Goal: Task Accomplishment & Management: Complete application form

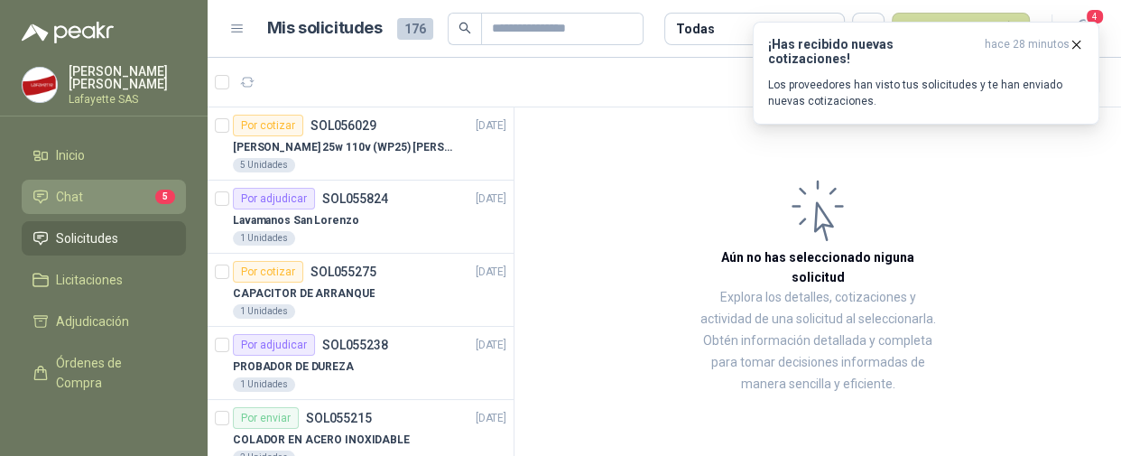
click at [86, 187] on li "Chat 5" at bounding box center [103, 197] width 143 height 20
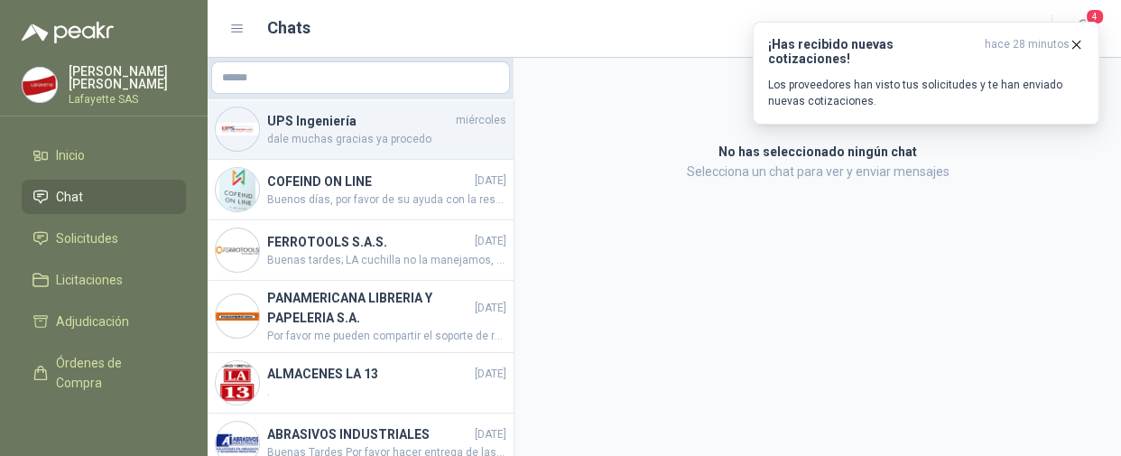
click at [352, 126] on h4 "UPS Ingeniería" at bounding box center [359, 121] width 185 height 20
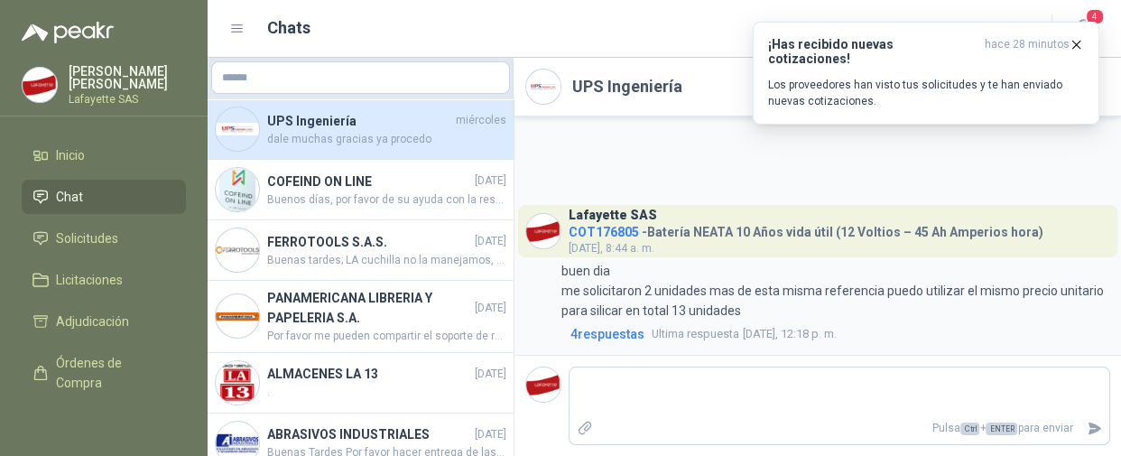
click at [331, 131] on span "dale muchas gracias ya procedo" at bounding box center [386, 139] width 239 height 17
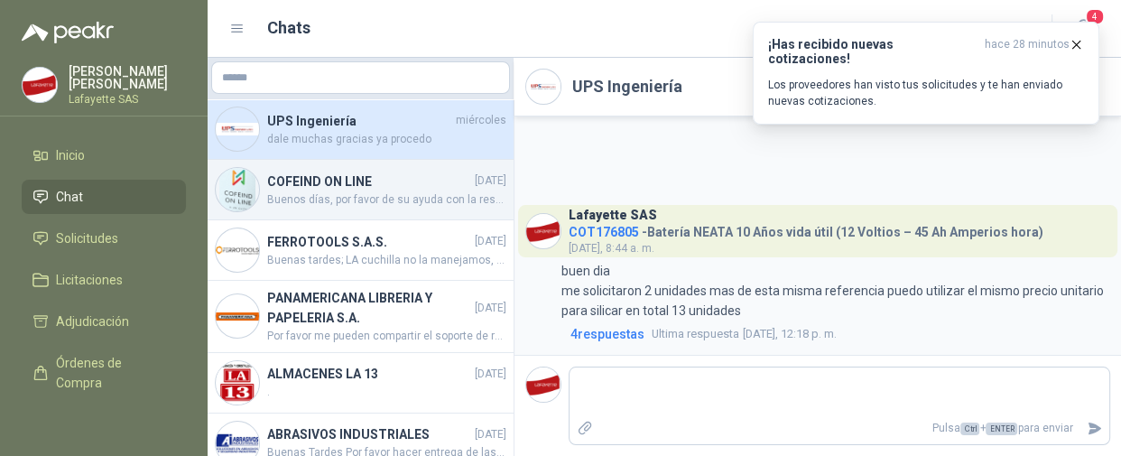
click at [339, 170] on div "COFEIND ON LINE [DATE] Buenos días, por favor de su ayuda con la respuesta a la…" at bounding box center [361, 190] width 306 height 60
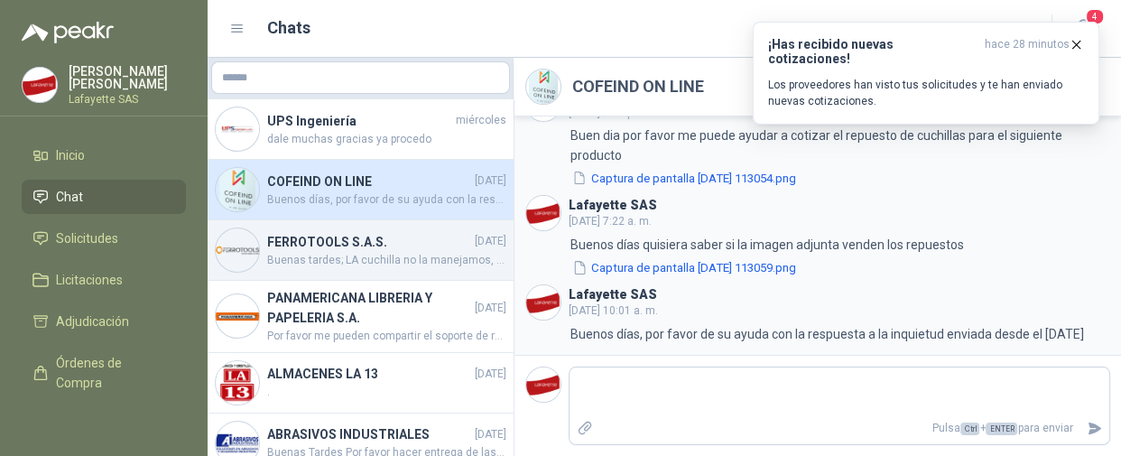
scroll to position [81, 0]
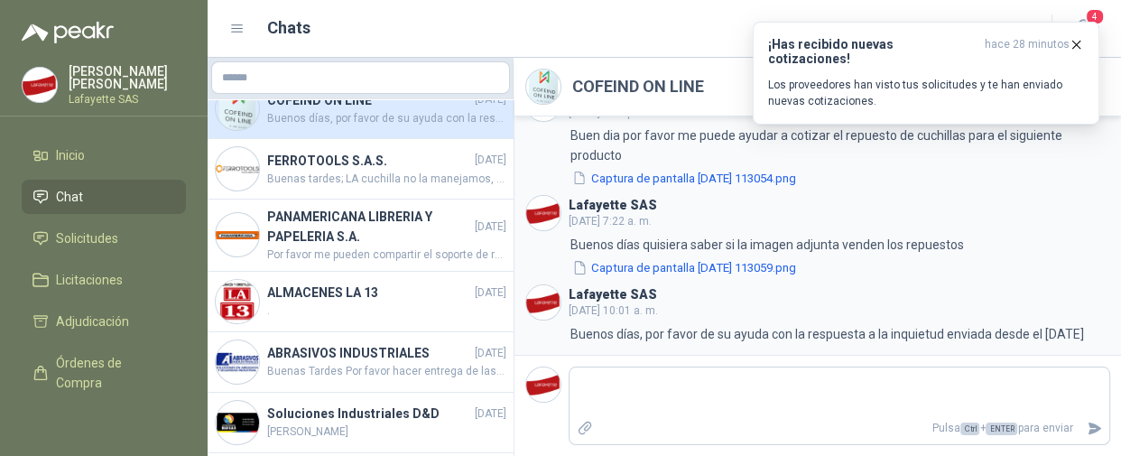
click at [311, 111] on span "Buenos días, por favor de su ayuda con la respuesta a la inquietud enviada desd…" at bounding box center [386, 118] width 239 height 17
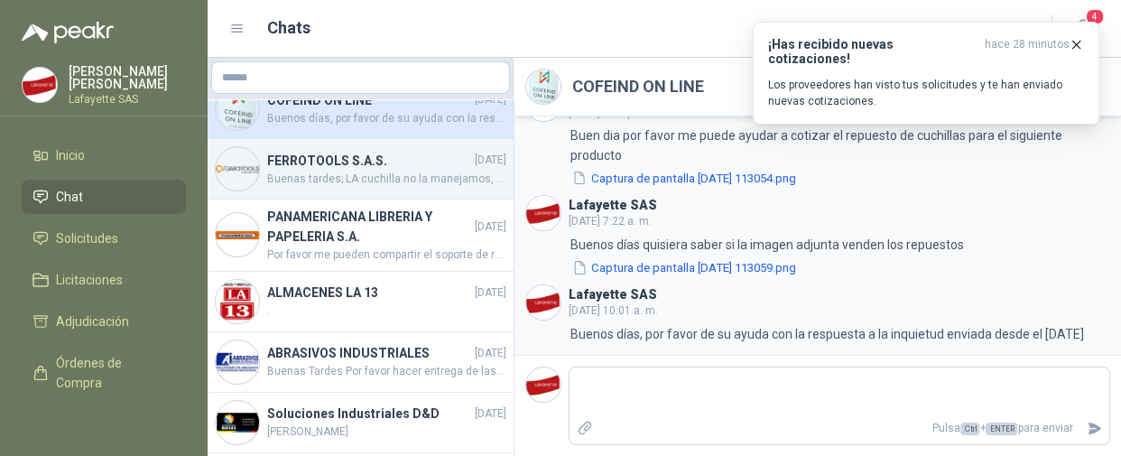
scroll to position [0, 0]
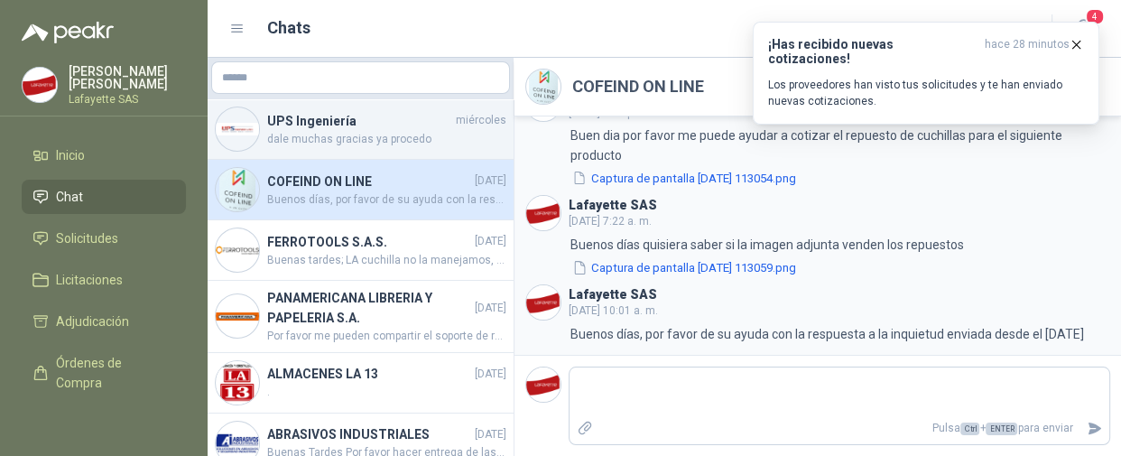
click at [346, 124] on h4 "UPS Ingeniería" at bounding box center [359, 121] width 185 height 20
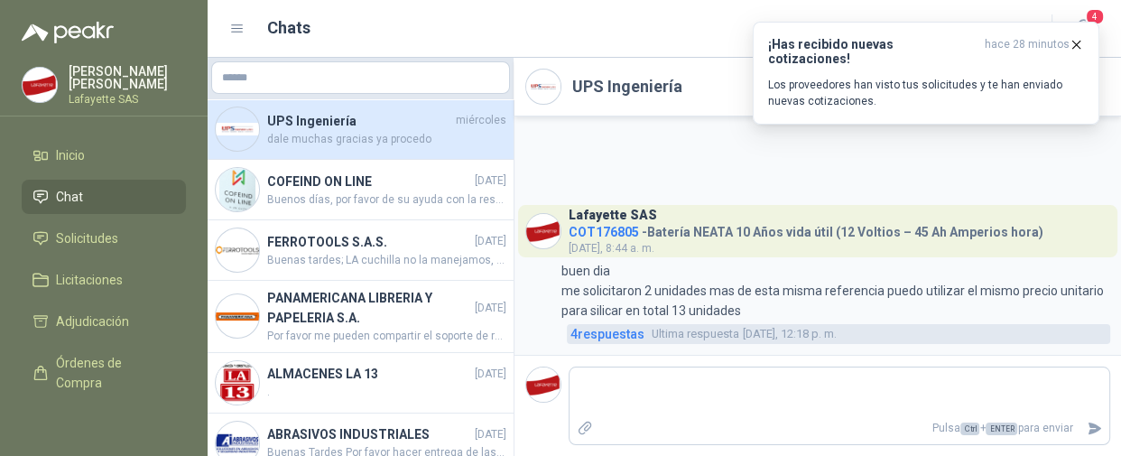
click at [613, 337] on span "4 respuesta s" at bounding box center [608, 334] width 74 height 20
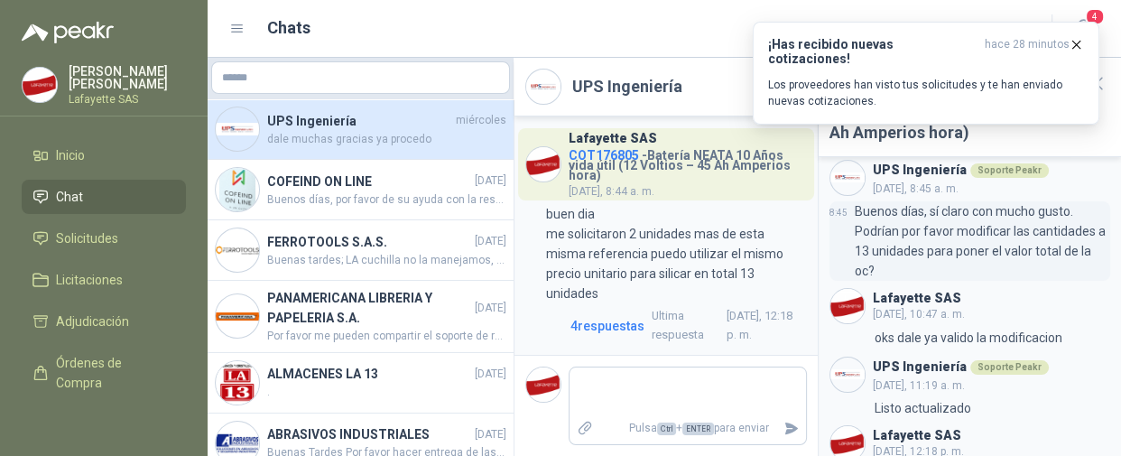
scroll to position [246, 0]
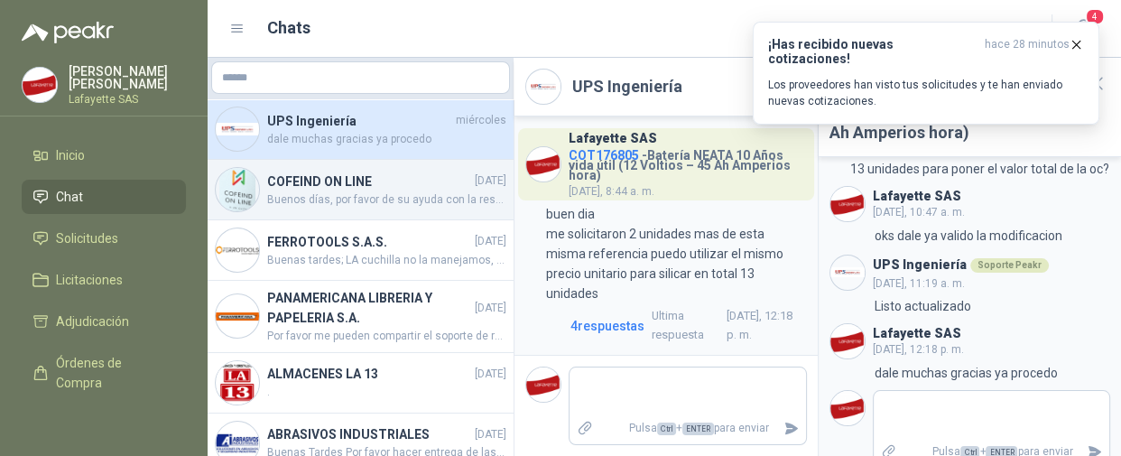
click at [394, 191] on span "Buenos días, por favor de su ayuda con la respuesta a la inquietud enviada desd…" at bounding box center [386, 199] width 239 height 17
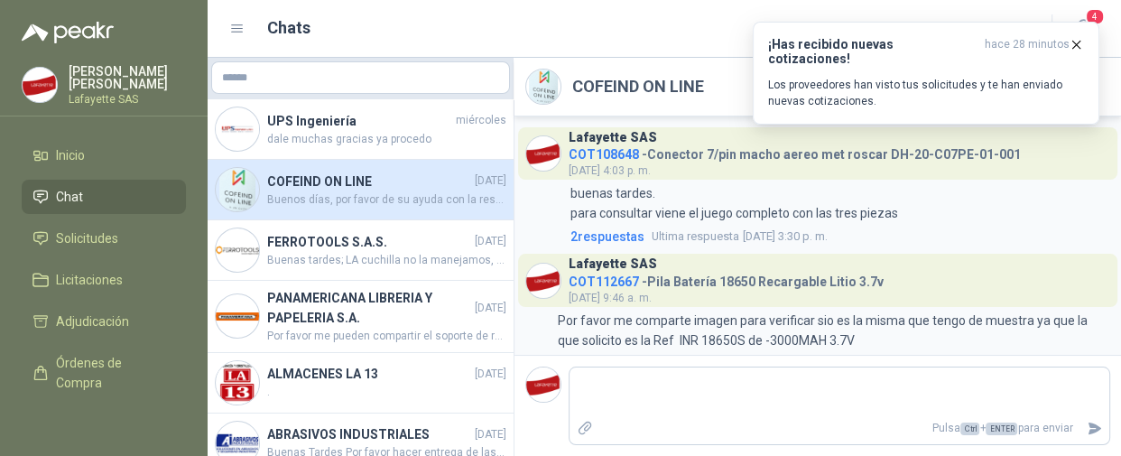
scroll to position [2000, 0]
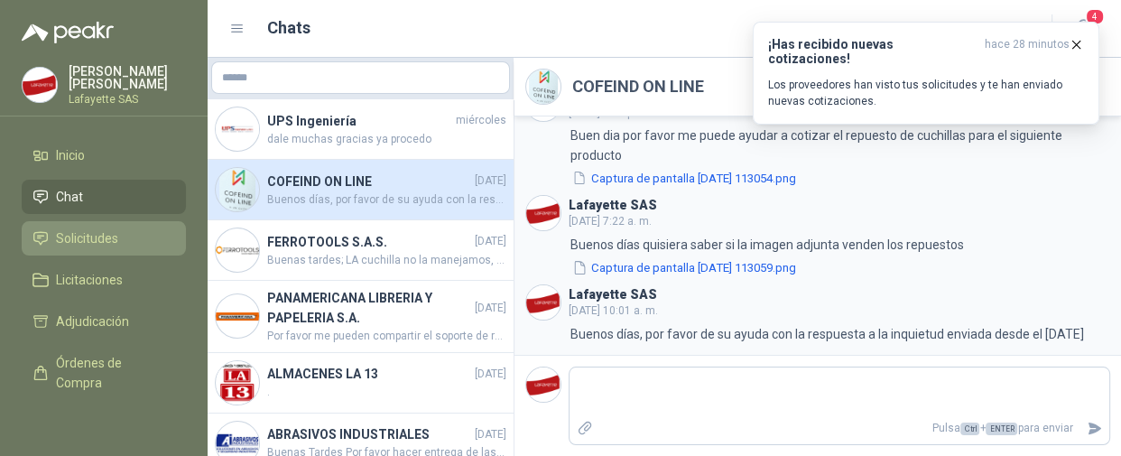
click at [78, 234] on span "Solicitudes" at bounding box center [87, 238] width 62 height 20
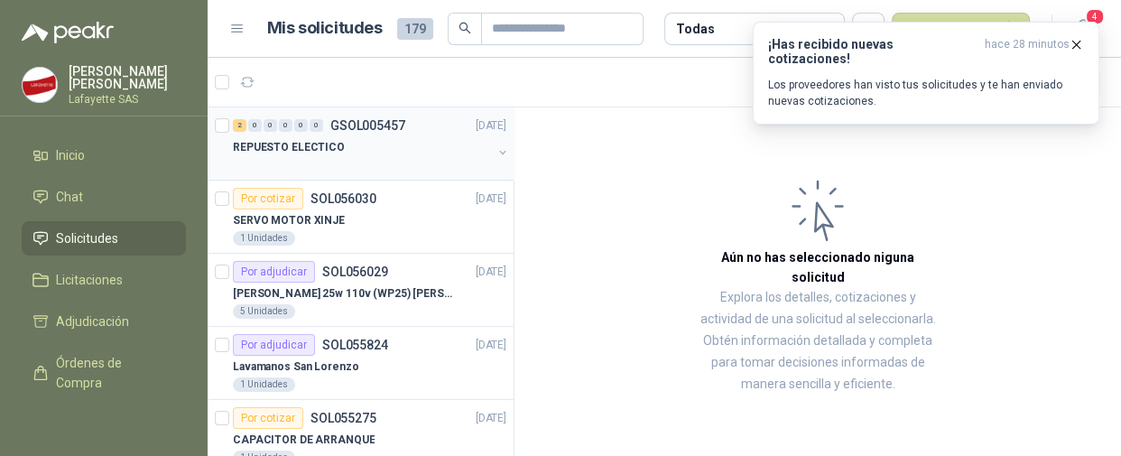
click at [311, 133] on div "2 0 0 0 0 0 GSOL005457 [DATE]" at bounding box center [371, 126] width 277 height 22
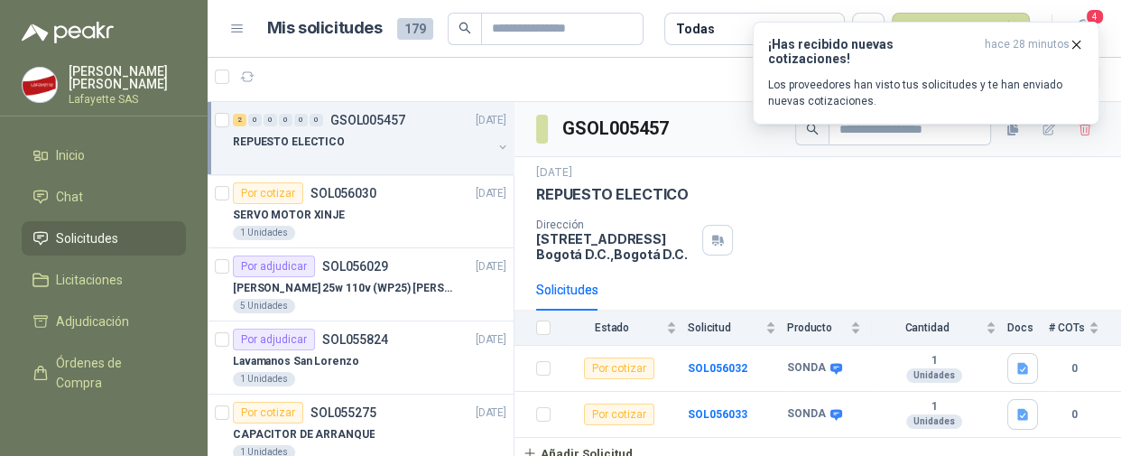
scroll to position [12, 0]
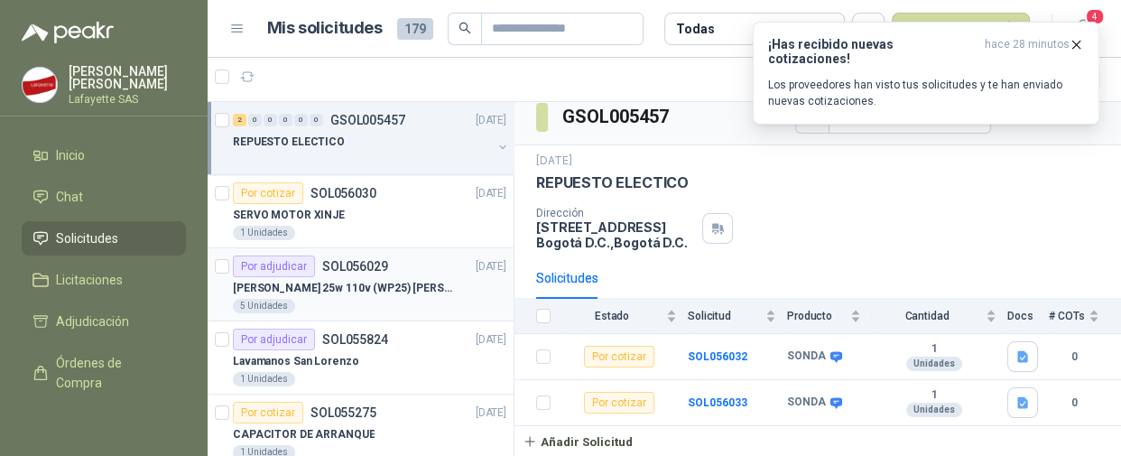
click at [302, 277] on div "[PERSON_NAME] 25w 110v (WP25) [PERSON_NAME]" at bounding box center [370, 288] width 274 height 22
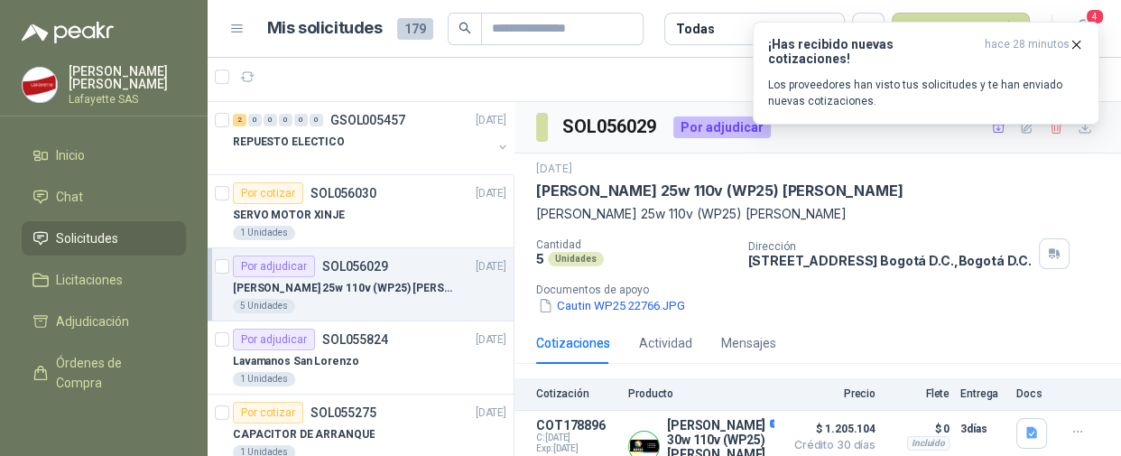
scroll to position [29, 0]
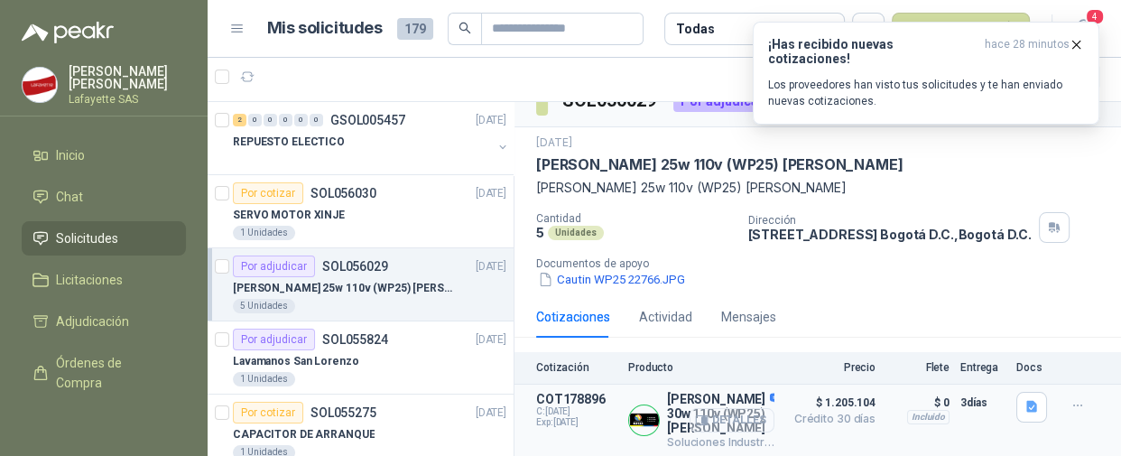
click at [724, 414] on button "Detalles" at bounding box center [732, 420] width 85 height 24
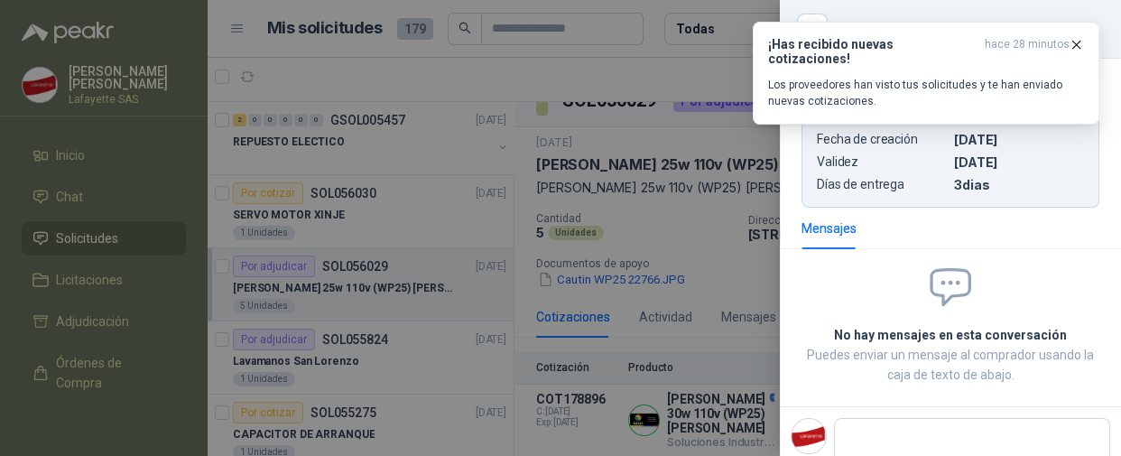
scroll to position [171, 0]
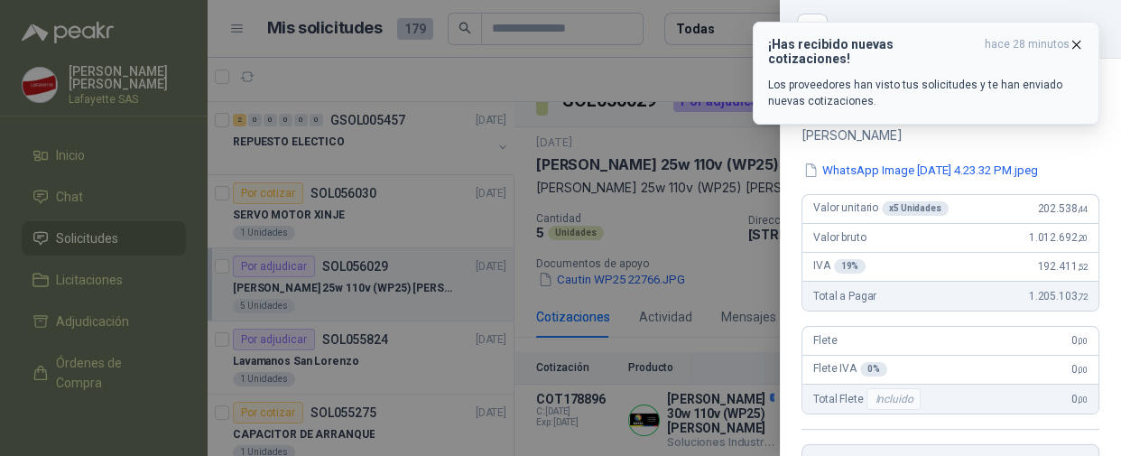
click at [1078, 44] on icon "button" at bounding box center [1076, 44] width 15 height 15
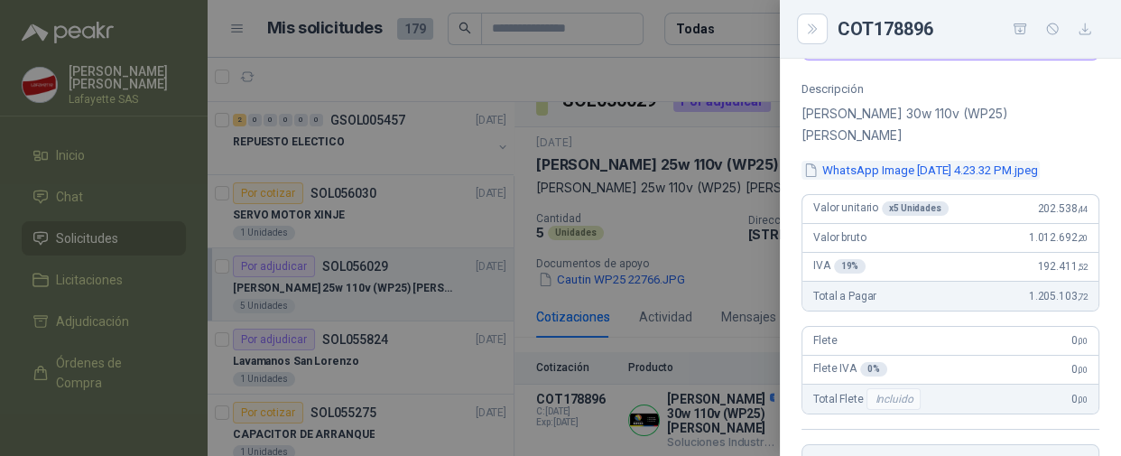
click at [942, 161] on button "WhatsApp Image [DATE] 4.23.32 PM.jpeg" at bounding box center [921, 170] width 238 height 19
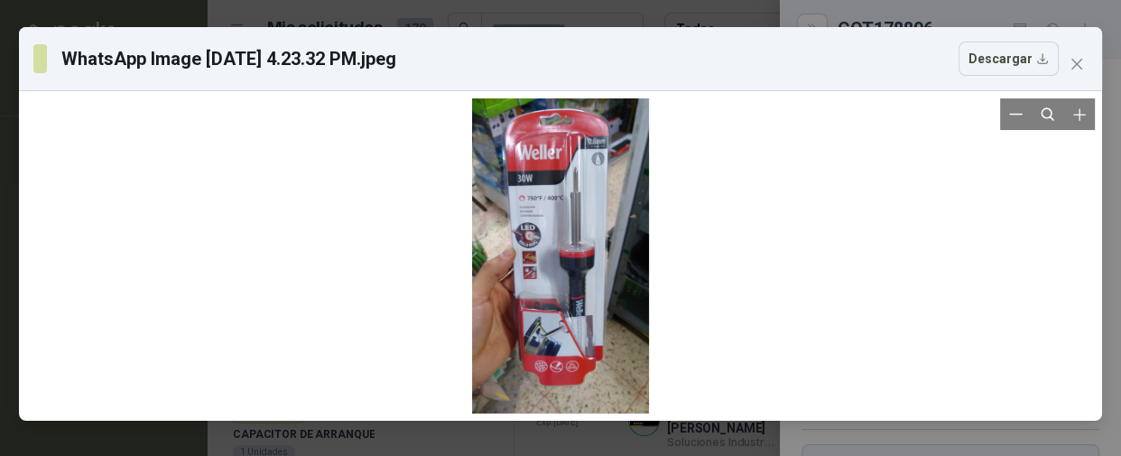
click at [624, 256] on div at bounding box center [560, 255] width 177 height 315
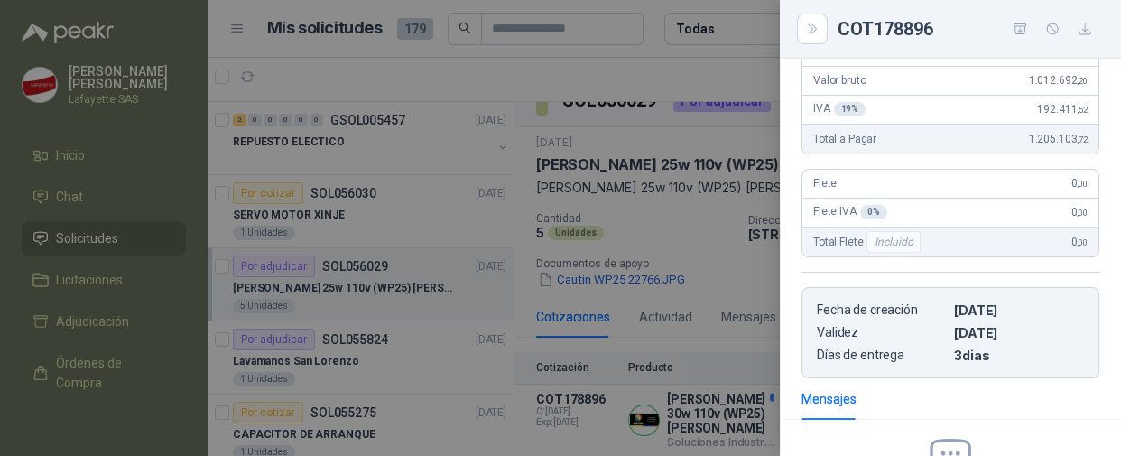
scroll to position [507, 0]
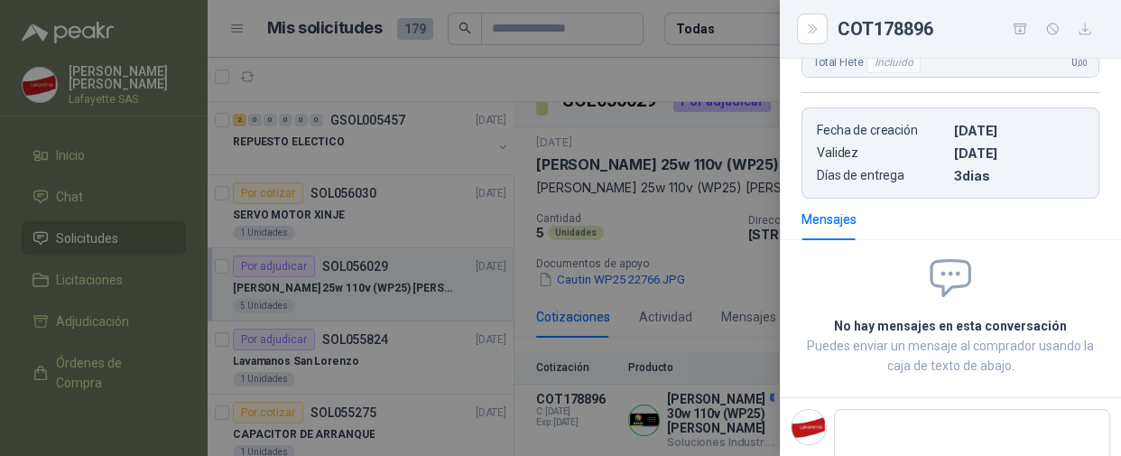
click at [541, 83] on div at bounding box center [560, 228] width 1121 height 456
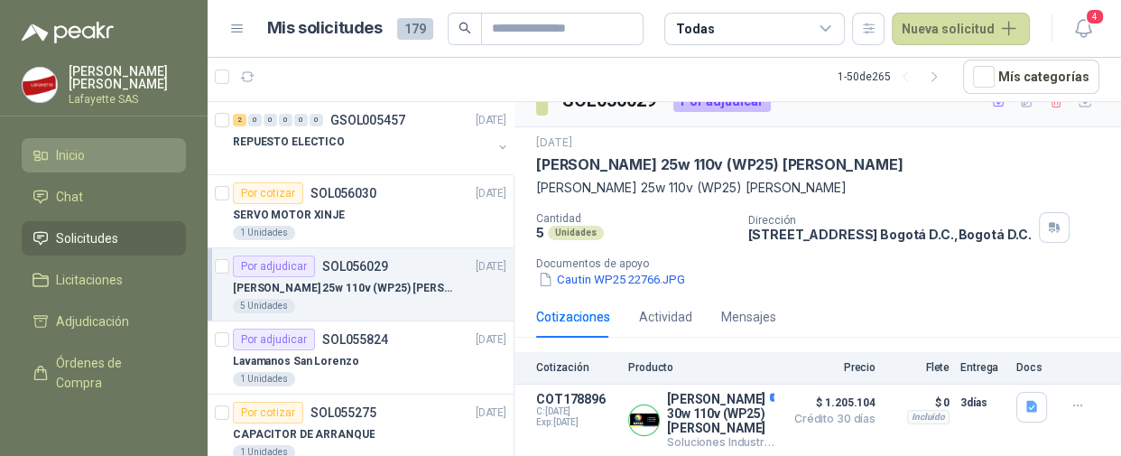
click at [82, 153] on span "Inicio" at bounding box center [70, 155] width 29 height 20
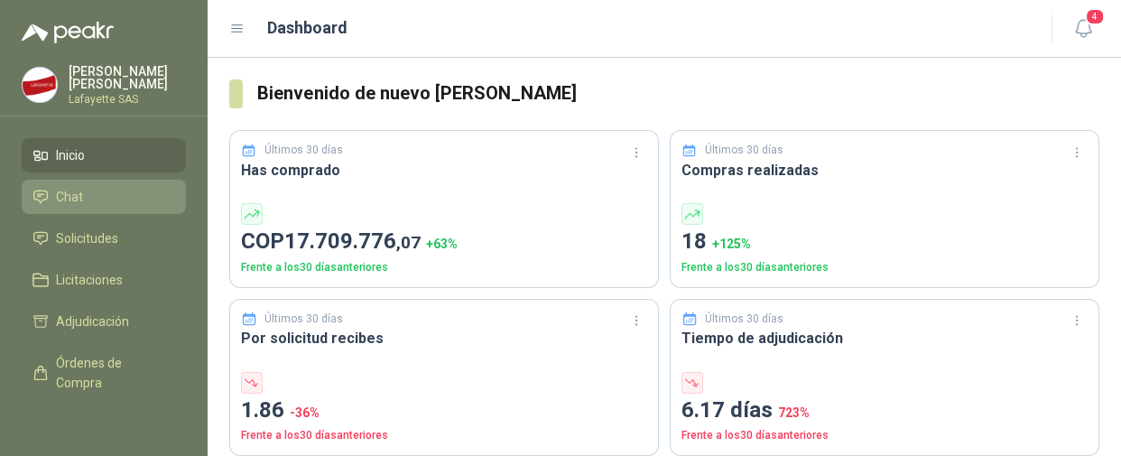
click at [57, 193] on span "Chat" at bounding box center [69, 197] width 27 height 20
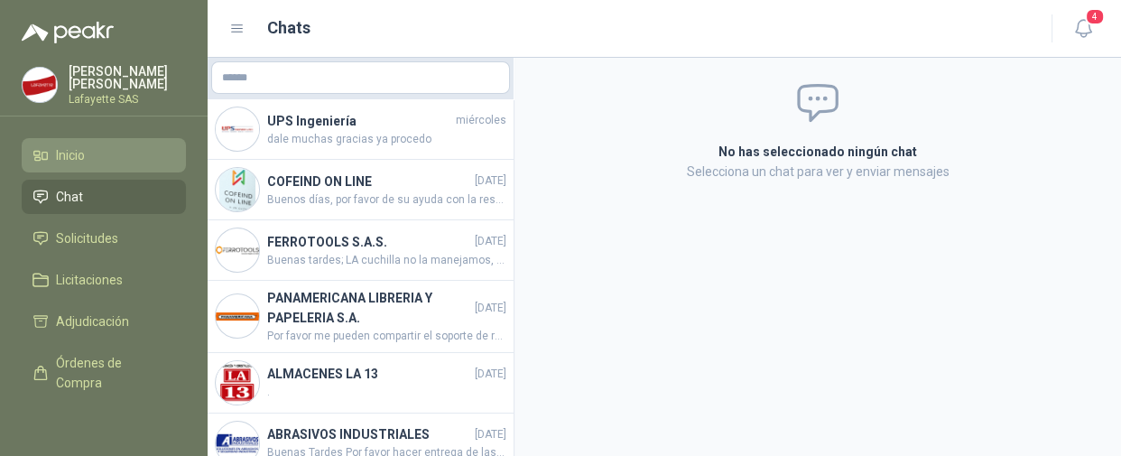
click at [81, 149] on span "Inicio" at bounding box center [70, 155] width 29 height 20
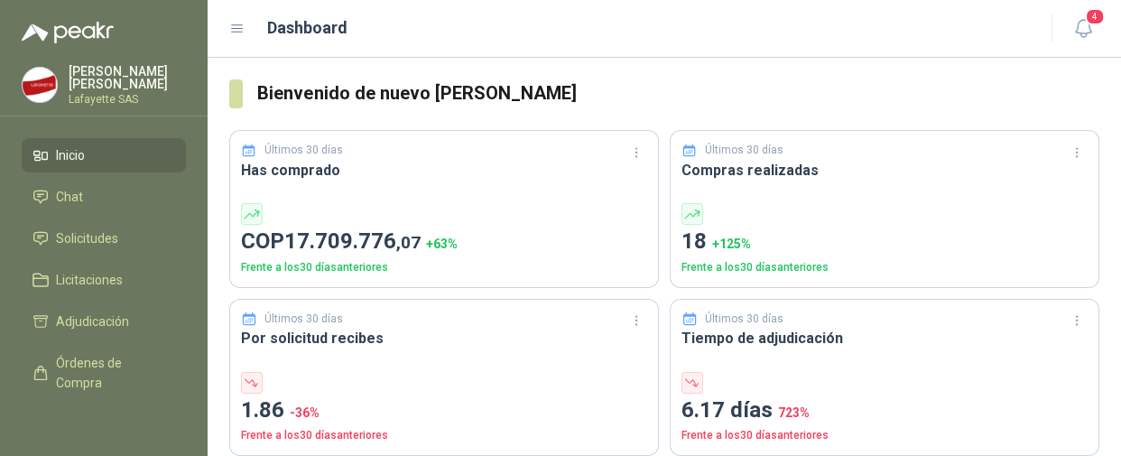
click at [96, 151] on li "Inicio" at bounding box center [103, 155] width 143 height 20
click at [99, 242] on span "Solicitudes" at bounding box center [87, 238] width 62 height 20
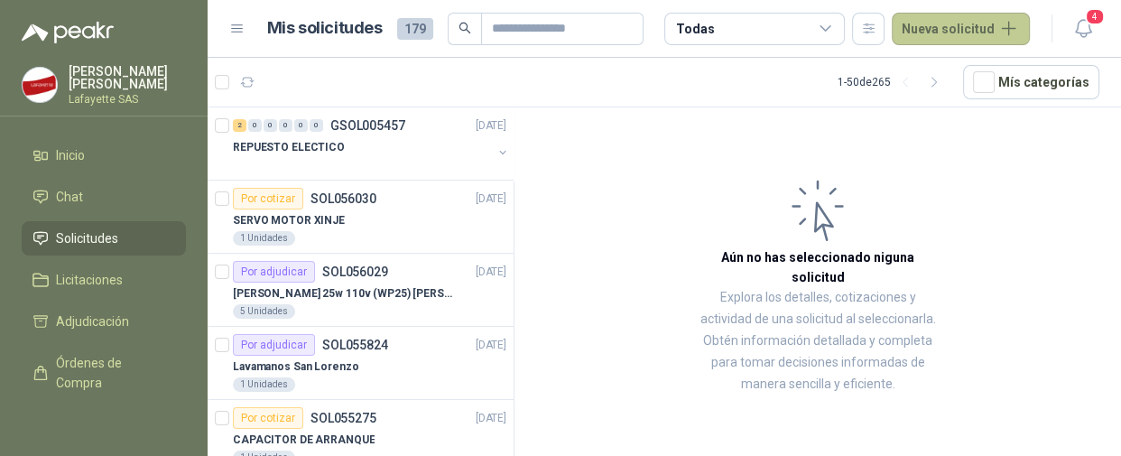
click at [959, 25] on button "Nueva solicitud" at bounding box center [961, 29] width 138 height 32
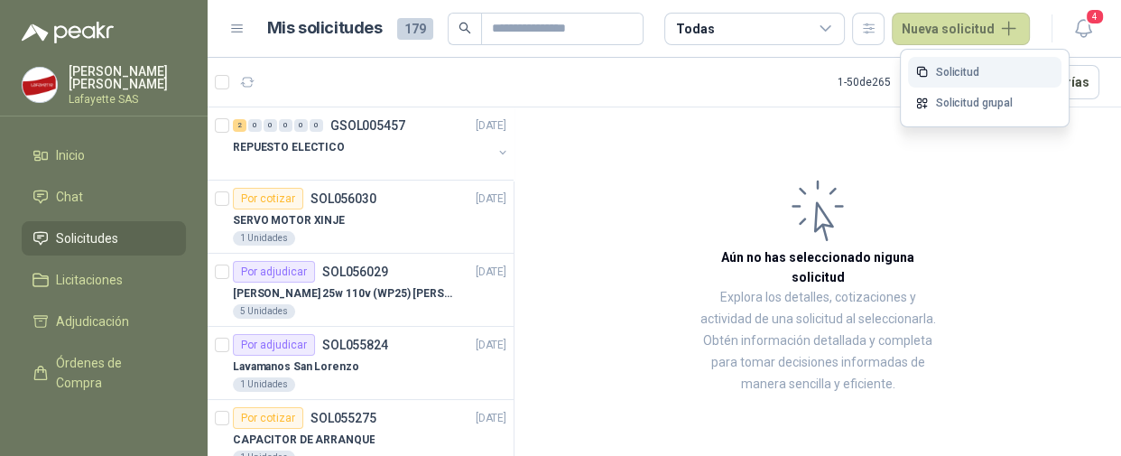
click at [923, 71] on icon at bounding box center [922, 72] width 14 height 14
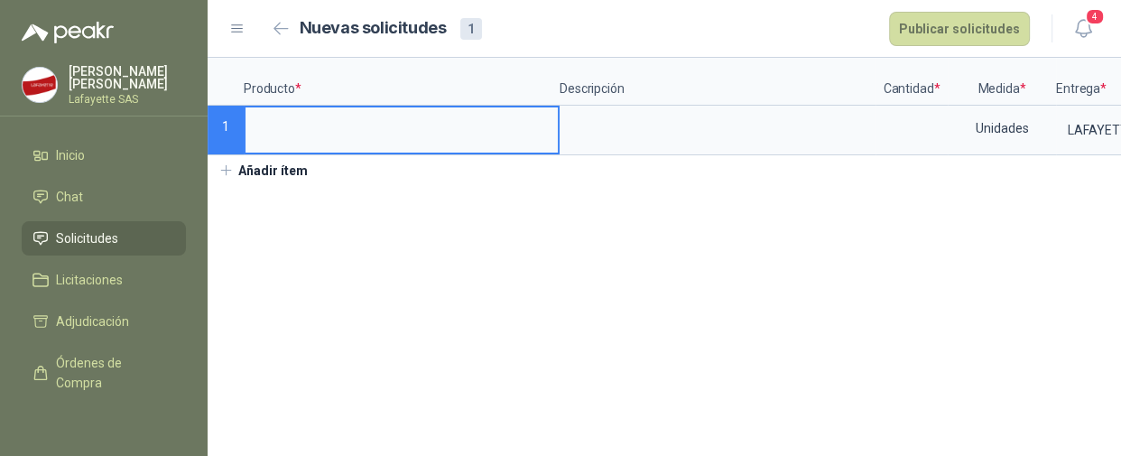
type input "*"
drag, startPoint x: 449, startPoint y: 123, endPoint x: 195, endPoint y: 144, distance: 254.6
click at [195, 144] on div "**********" at bounding box center [560, 228] width 1121 height 456
type input "**********"
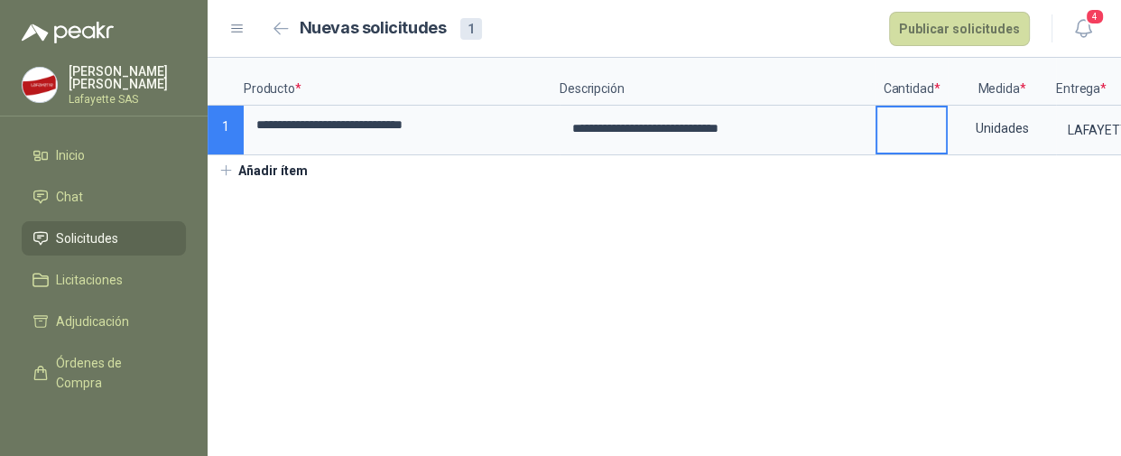
click at [902, 128] on input at bounding box center [911, 124] width 69 height 35
type input "*"
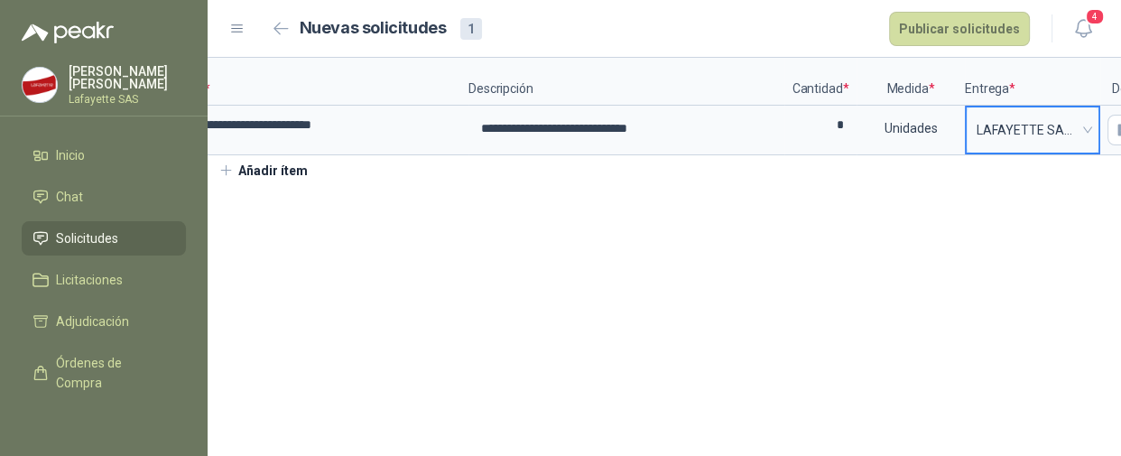
scroll to position [0, 157]
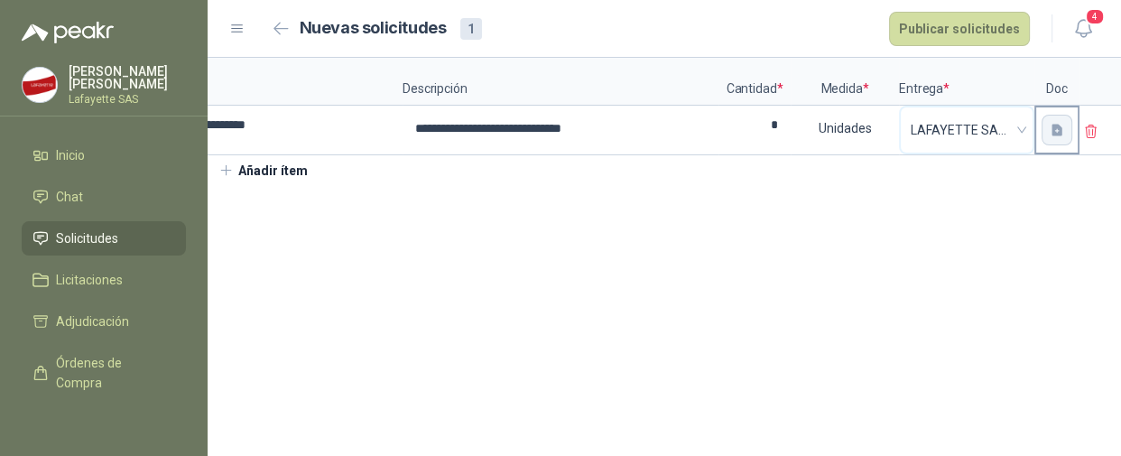
click at [1042, 125] on button "button" at bounding box center [1057, 130] width 31 height 31
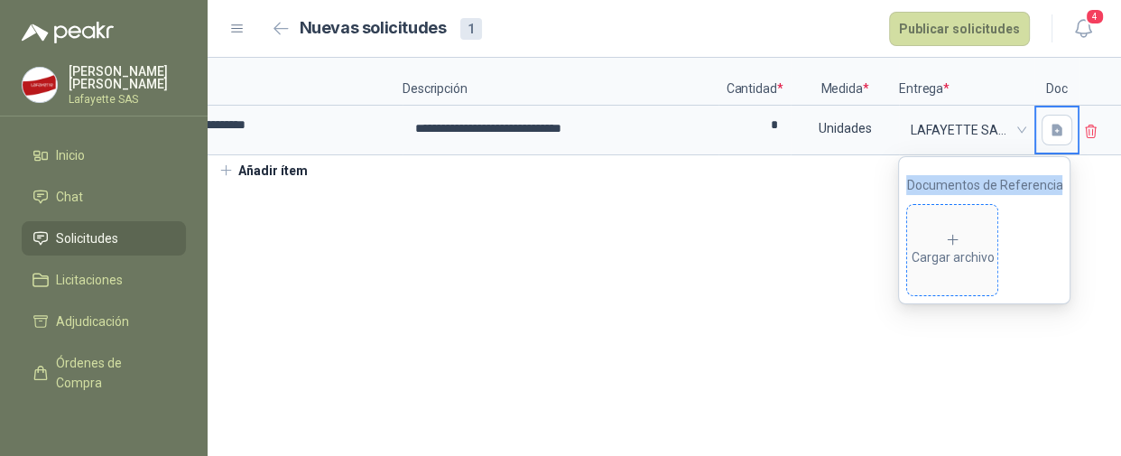
click at [961, 243] on icon at bounding box center [953, 240] width 16 height 16
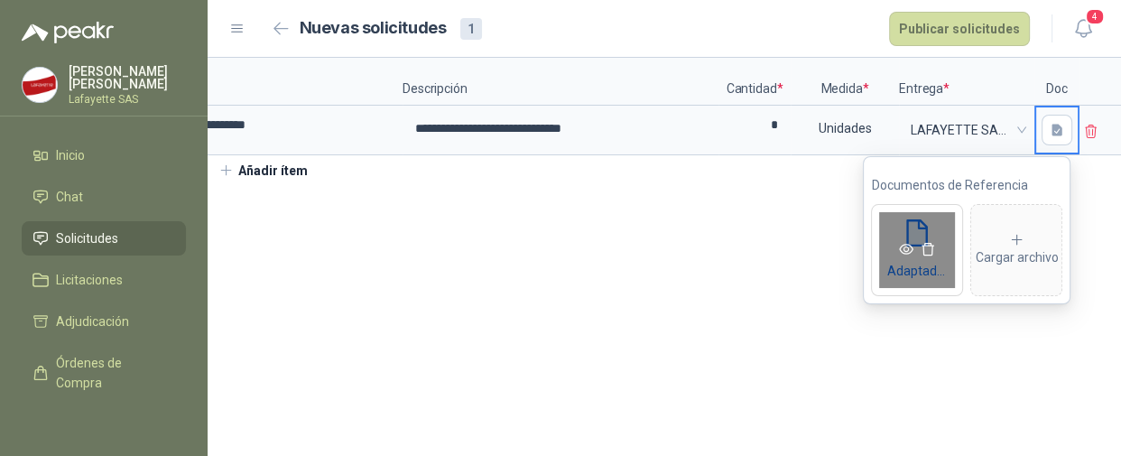
click at [903, 244] on icon "eye" at bounding box center [907, 249] width 14 height 11
click at [721, 296] on section "**********" at bounding box center [665, 257] width 914 height 398
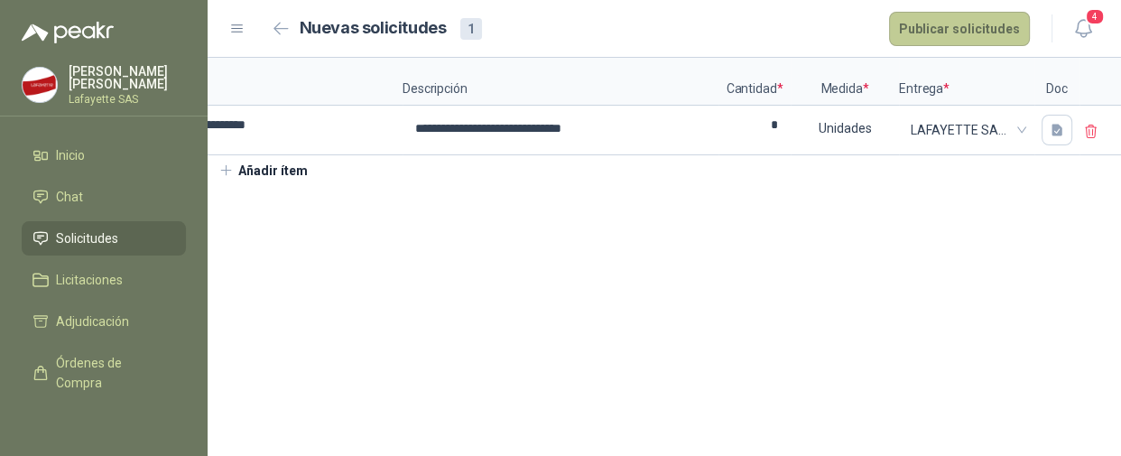
click at [924, 36] on button "Publicar solicitudes" at bounding box center [959, 29] width 141 height 34
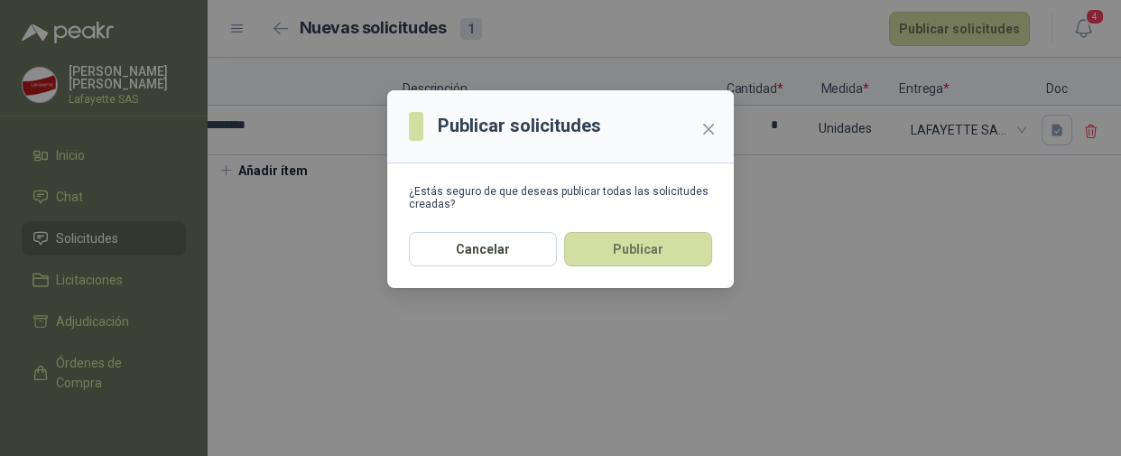
click at [611, 269] on div "Cancelar Publicar" at bounding box center [560, 260] width 347 height 56
click at [614, 260] on button "Publicar" at bounding box center [638, 249] width 148 height 34
